Goal: Navigation & Orientation: Go to known website

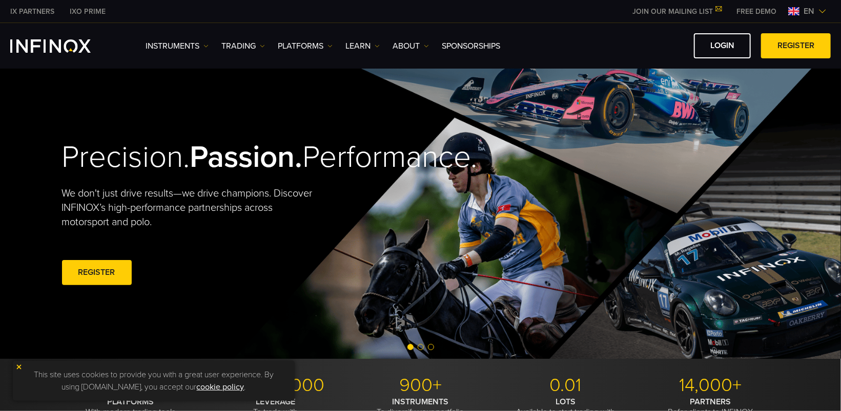
click at [820, 14] on img at bounding box center [822, 11] width 8 height 8
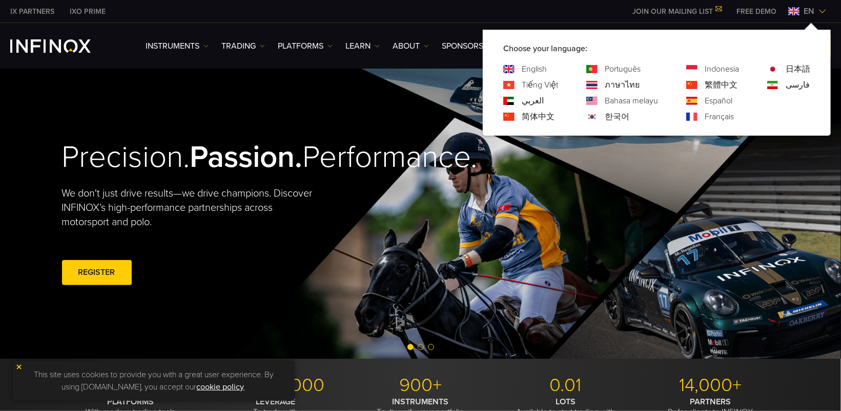
click at [606, 115] on link "한국어" at bounding box center [617, 117] width 25 height 12
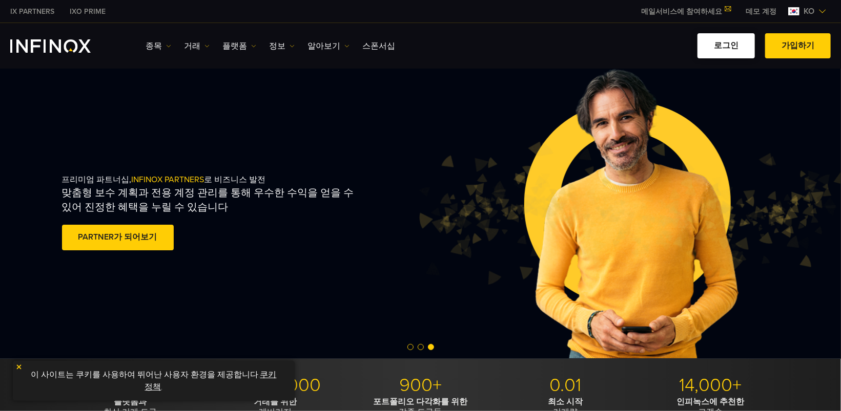
click at [725, 49] on link "로그인" at bounding box center [725, 45] width 57 height 25
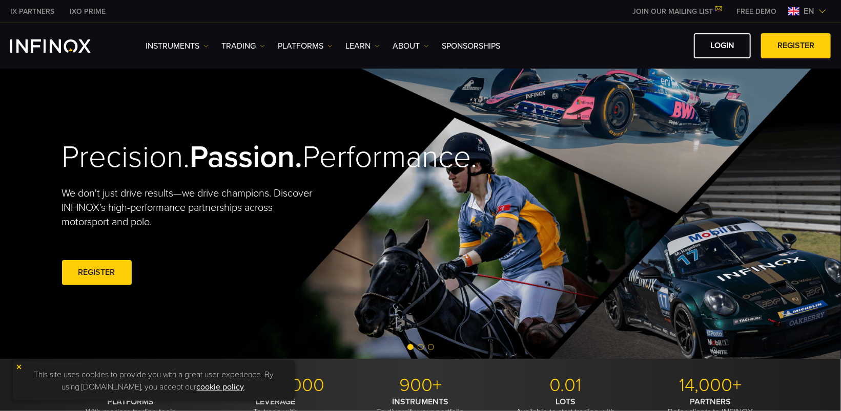
click at [821, 8] on img at bounding box center [822, 11] width 8 height 8
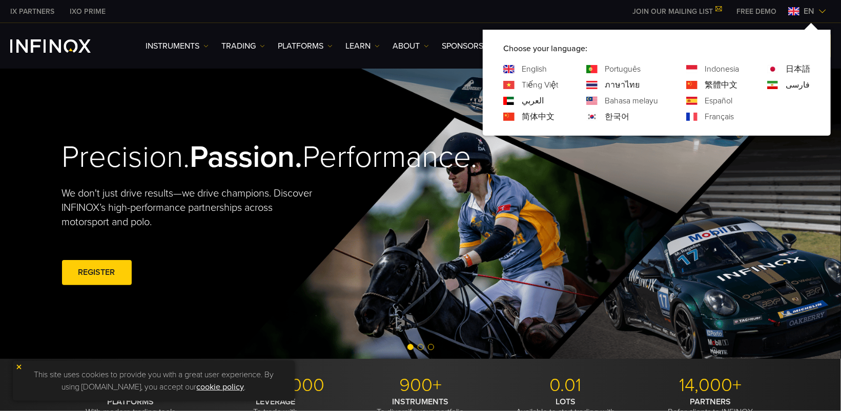
click at [609, 116] on link "한국어" at bounding box center [617, 117] width 25 height 12
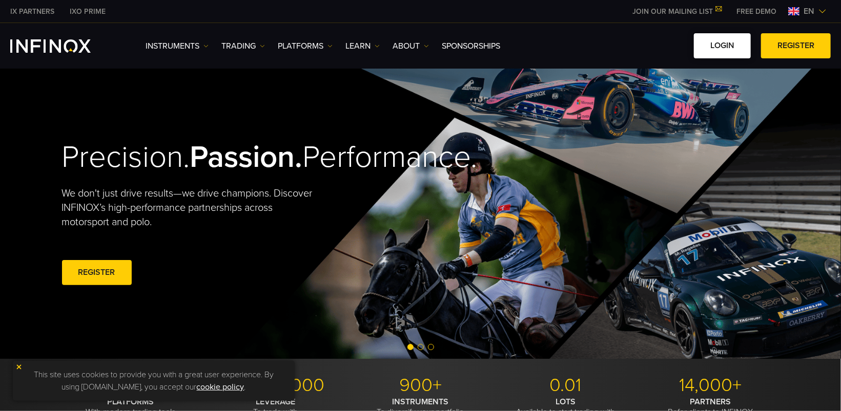
drag, startPoint x: 0, startPoint y: 0, endPoint x: 722, endPoint y: 47, distance: 723.9
click at [722, 47] on link "LOGIN" at bounding box center [722, 45] width 57 height 25
